Goal: Navigation & Orientation: Understand site structure

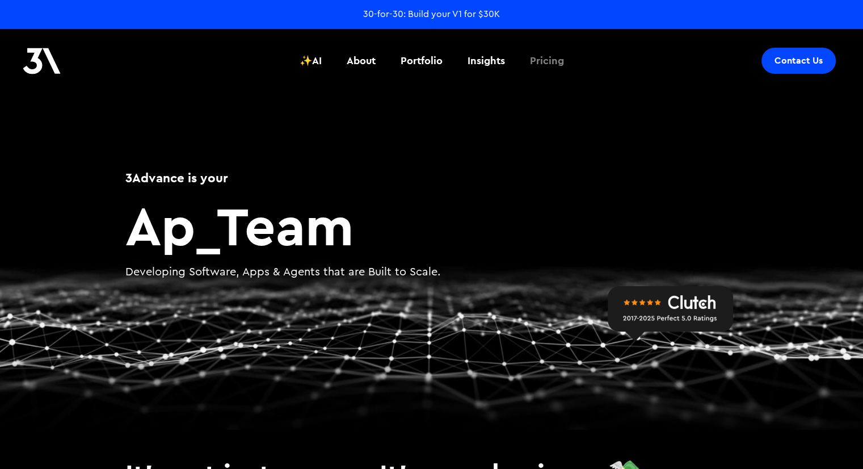
click at [551, 56] on div "Pricing" at bounding box center [547, 60] width 34 height 15
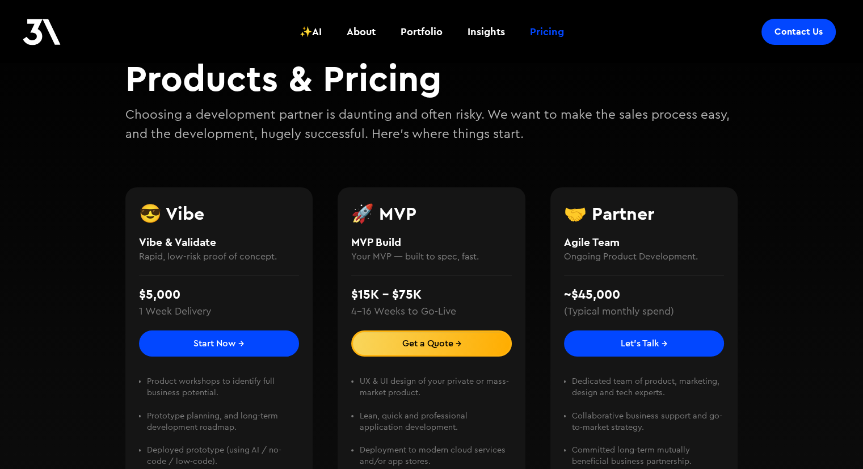
scroll to position [218, 0]
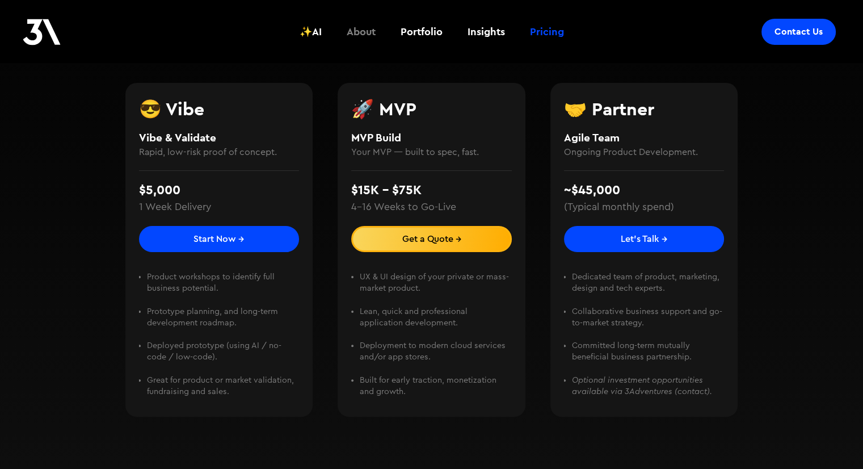
click at [358, 35] on div "About" at bounding box center [361, 31] width 29 height 15
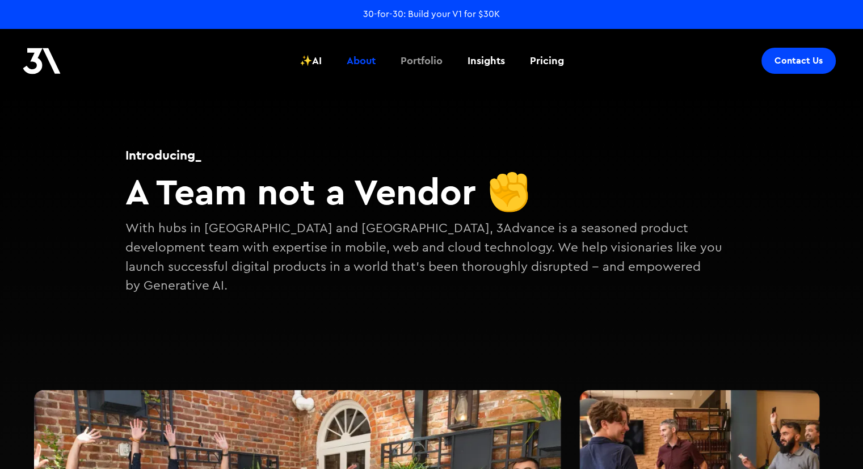
click at [425, 62] on div "Portfolio" at bounding box center [422, 60] width 42 height 15
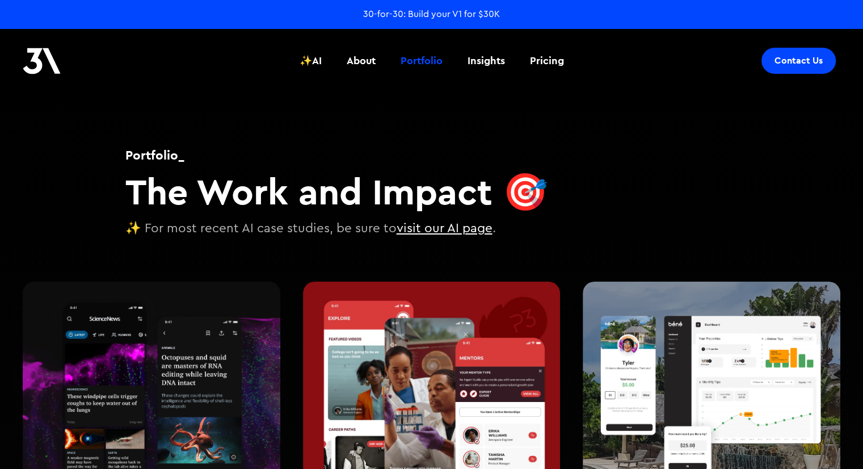
click at [396, 12] on div "30-for-30: Build your V1 for $30K" at bounding box center [431, 14] width 137 height 12
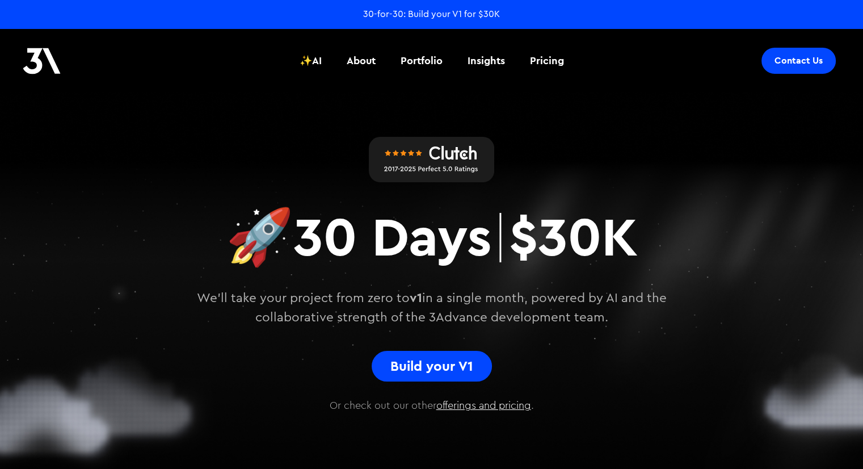
click at [493, 400] on link "offerings and pricing" at bounding box center [484, 405] width 95 height 10
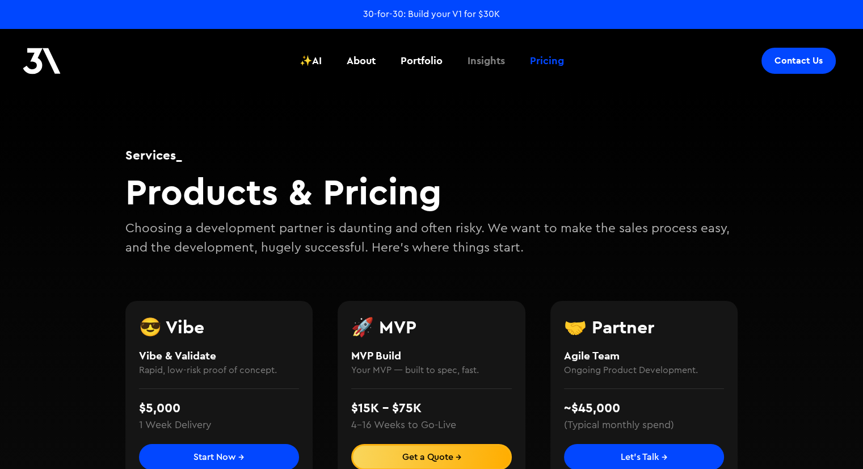
click at [485, 61] on div "Insights" at bounding box center [486, 60] width 37 height 15
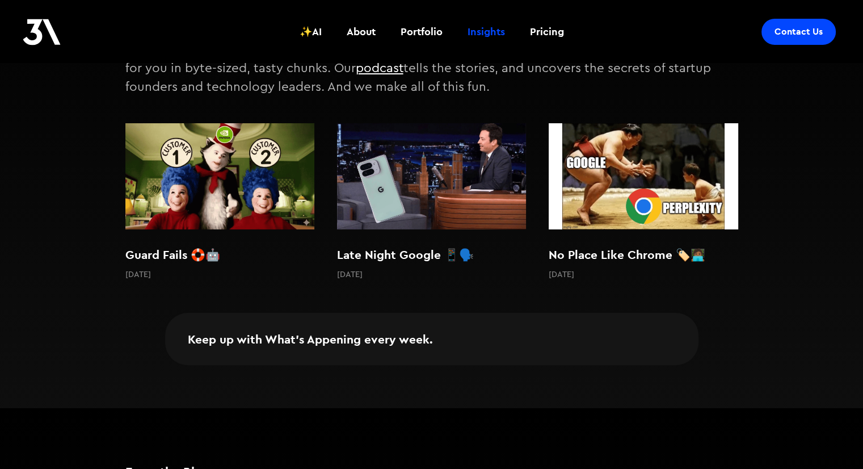
scroll to position [177, 0]
